Goal: Find specific page/section: Find specific page/section

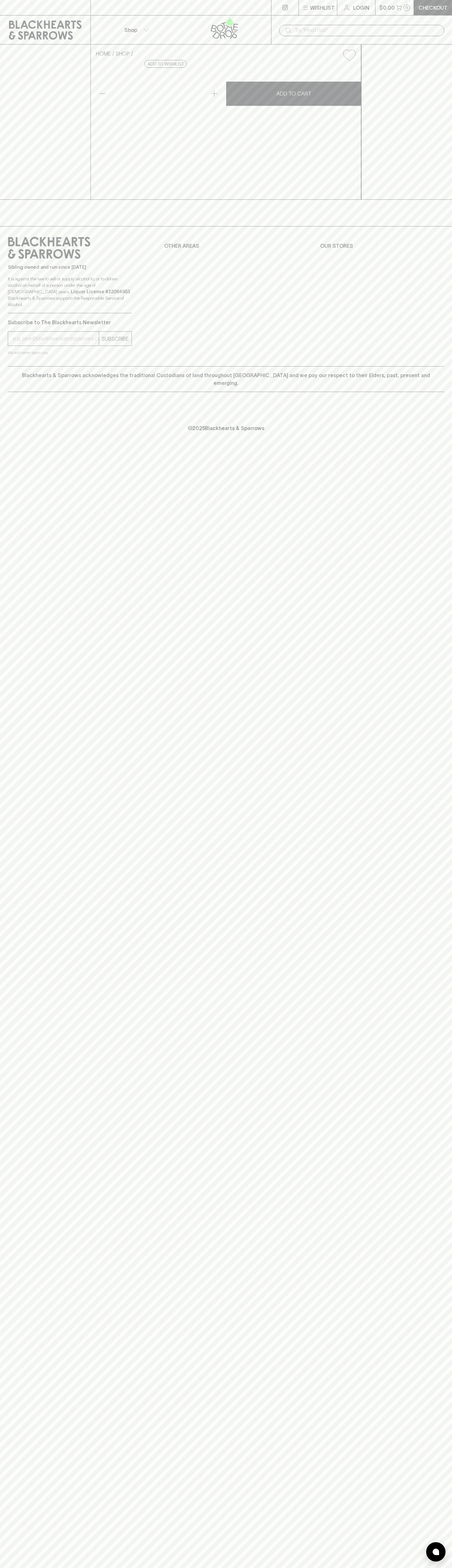
click at [134, 5] on div at bounding box center [180, 7] width 181 height 15
click at [421, 856] on div "Wishlist Login $0.00 0 Checkout Shop ​ HOME SHOP [GEOGRAPHIC_DATA] Malt Vinegar…" at bounding box center [226, 784] width 452 height 1568
click at [293, 1567] on html "Wishlist Login $0.00 0 Checkout Shop ​ HOME SHOP [GEOGRAPHIC_DATA] Malt Vinegar…" at bounding box center [226, 784] width 452 height 1568
click at [9, 946] on div "Wishlist Login $0.00 0 Checkout Shop ​ HOME SHOP [GEOGRAPHIC_DATA] Malt Vinegar…" at bounding box center [226, 784] width 452 height 1568
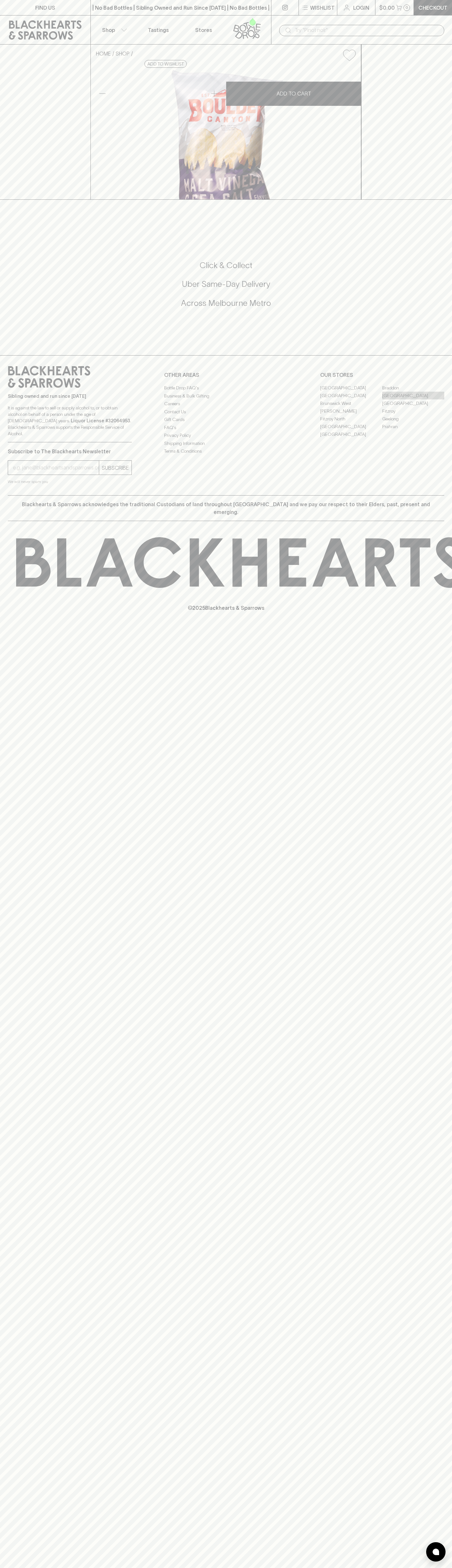
click at [413, 399] on link "[GEOGRAPHIC_DATA]" at bounding box center [413, 395] width 62 height 8
